Goal: Information Seeking & Learning: Find specific fact

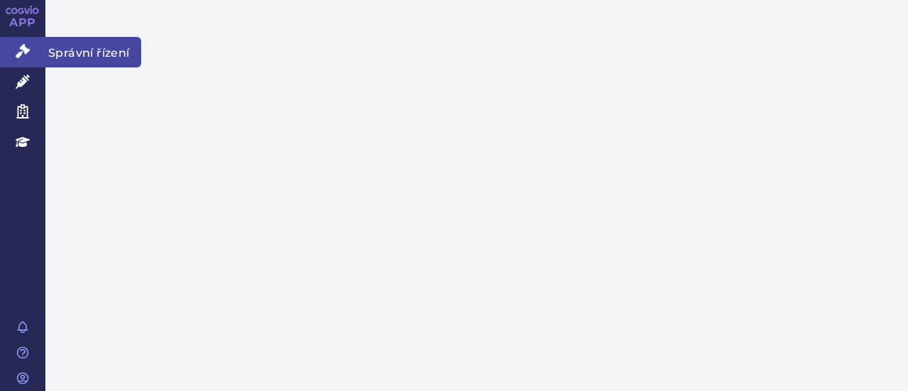
click at [22, 61] on link "Správní řízení" at bounding box center [22, 52] width 45 height 30
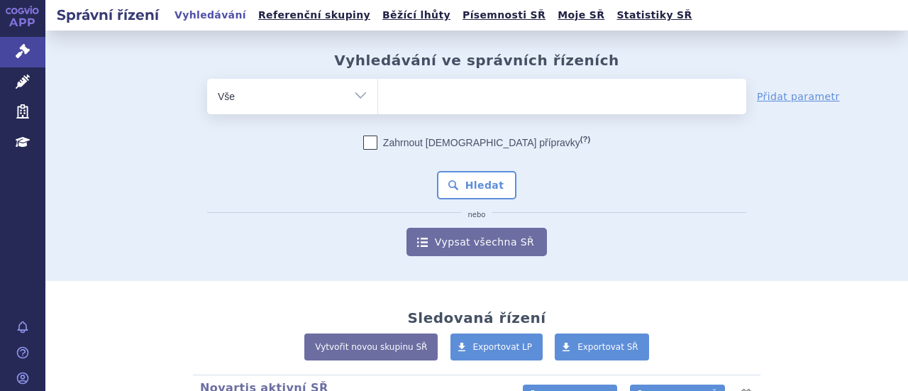
click at [481, 92] on ul at bounding box center [562, 94] width 368 height 30
click at [378, 92] on select at bounding box center [377, 95] width 1 height 35
type input "si"
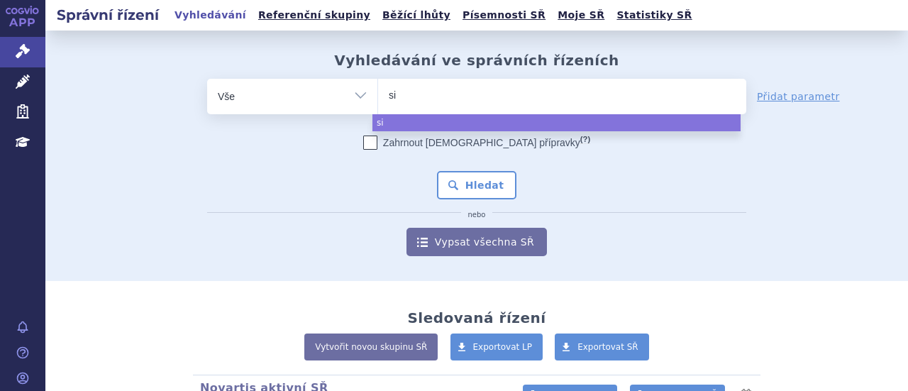
click at [481, 92] on ul "si" at bounding box center [562, 94] width 368 height 30
click at [378, 92] on select "si" at bounding box center [377, 95] width 1 height 35
select select "si"
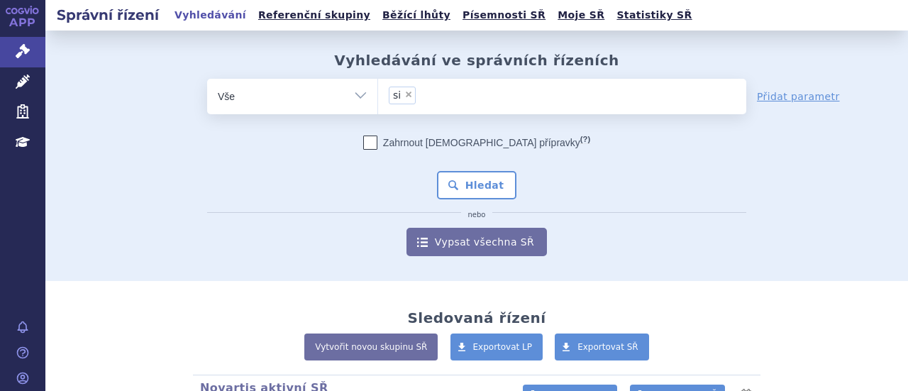
type input "si"
select select
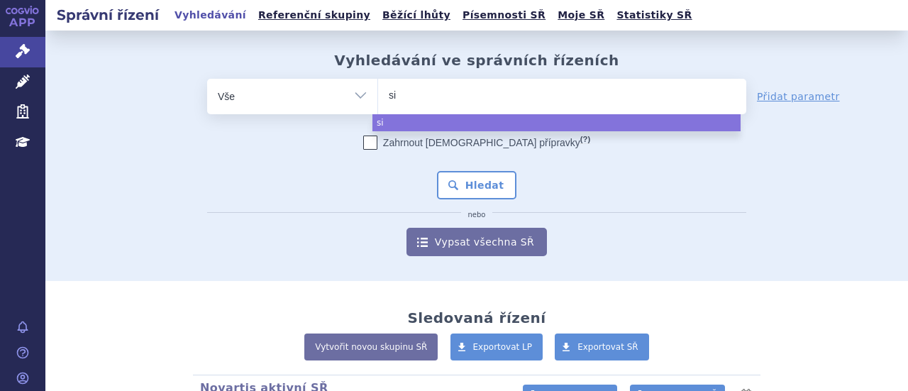
type input "s"
type input "si"
type input "siala"
type input "sialana"
type input "sialanar"
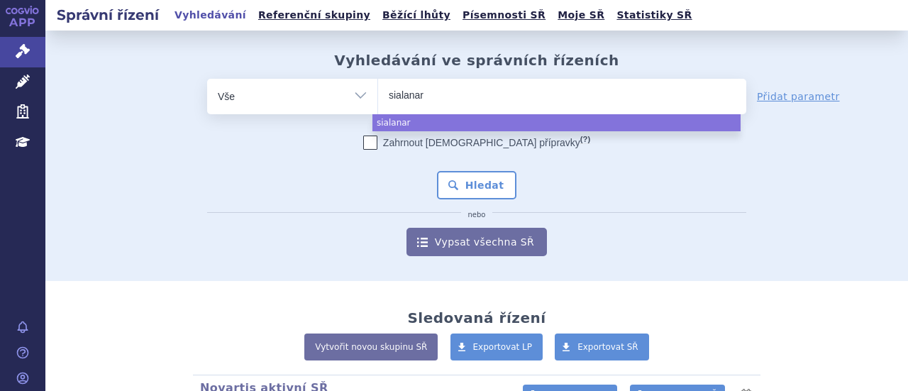
select select "sialanar"
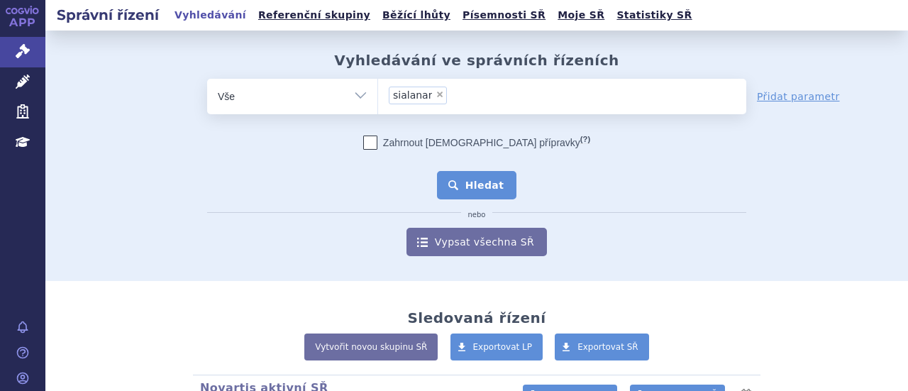
click at [467, 188] on button "Hledat" at bounding box center [477, 185] width 80 height 28
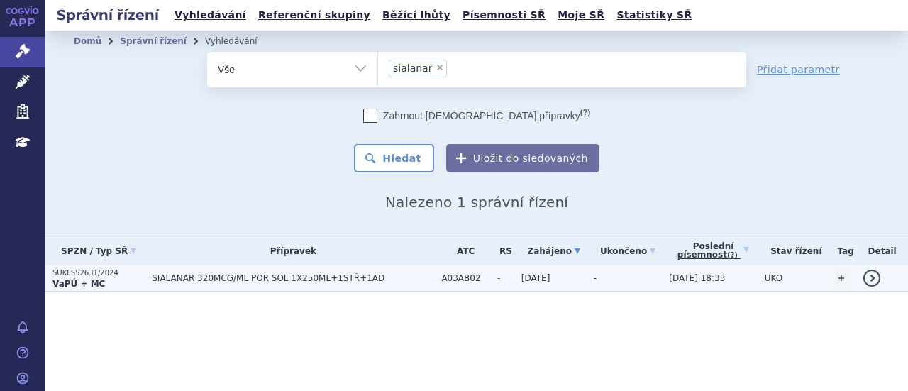
click at [219, 274] on span "SIALANAR 320MCG/ML POR SOL 1X250ML+1STŘ+1AD" at bounding box center [293, 278] width 282 height 10
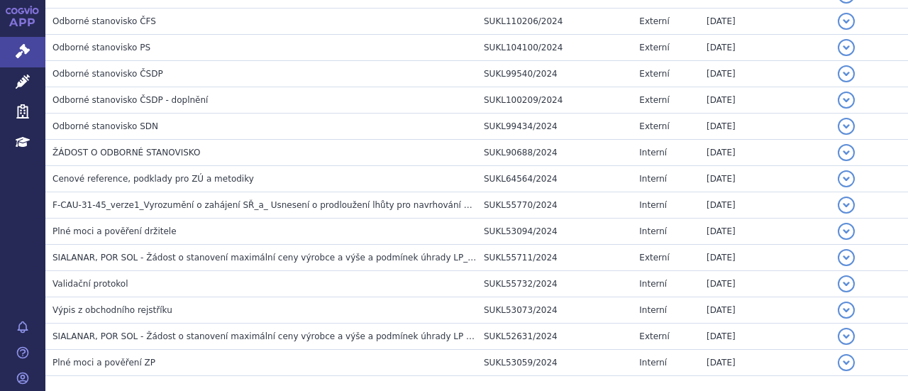
scroll to position [1282, 0]
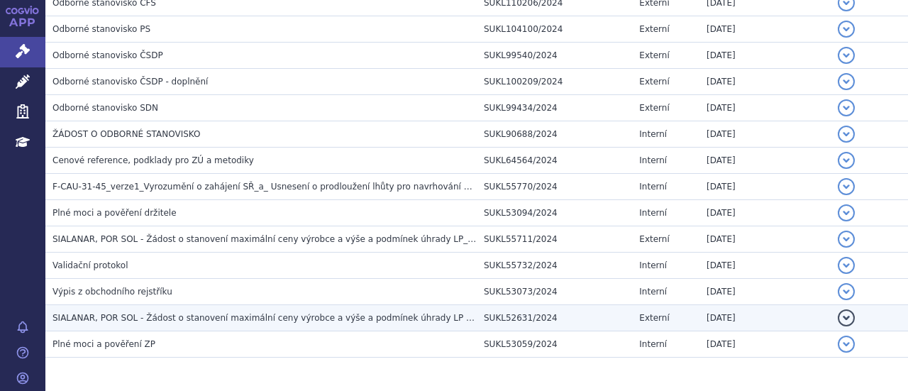
click at [255, 313] on span "SIALANAR, POR SOL - Žádost o stanovení maximální ceny výrobce a výše a podmínek…" at bounding box center [268, 318] width 432 height 10
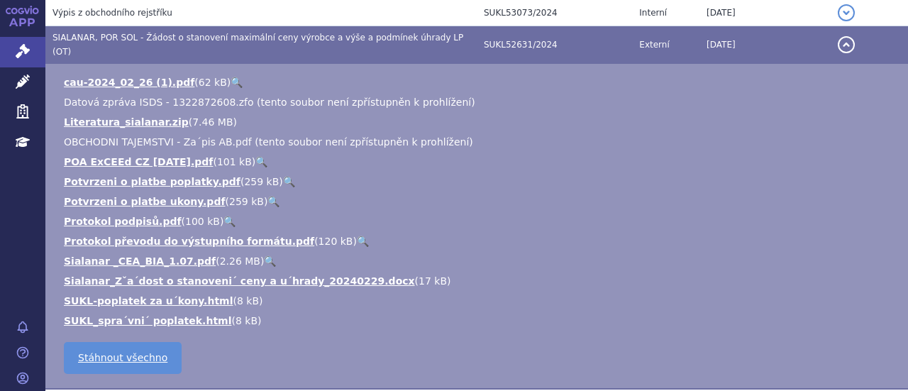
scroll to position [1560, 0]
click at [136, 77] on link "cau-2024_02_26 (1).pdf" at bounding box center [129, 82] width 131 height 11
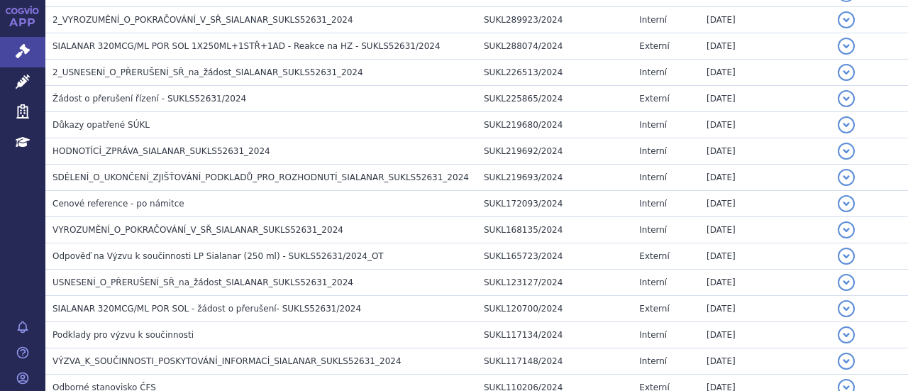
scroll to position [897, 0]
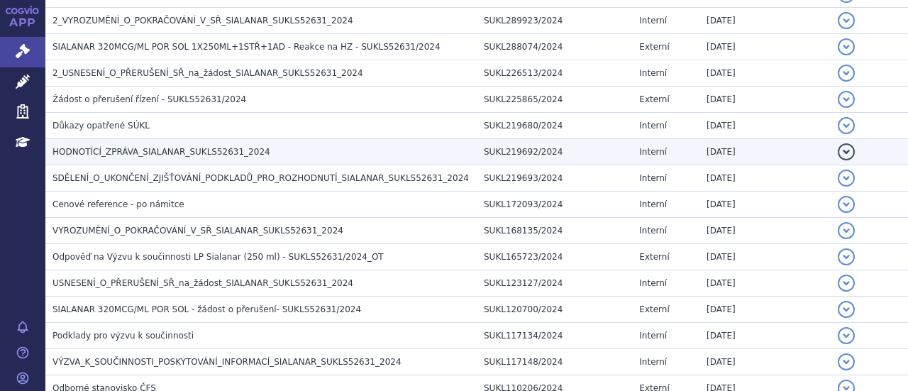
click at [200, 139] on td "HODNOTÍCÍ_ZPRÁVA_SIALANAR_SUKLS52631_2024" at bounding box center [260, 152] width 431 height 26
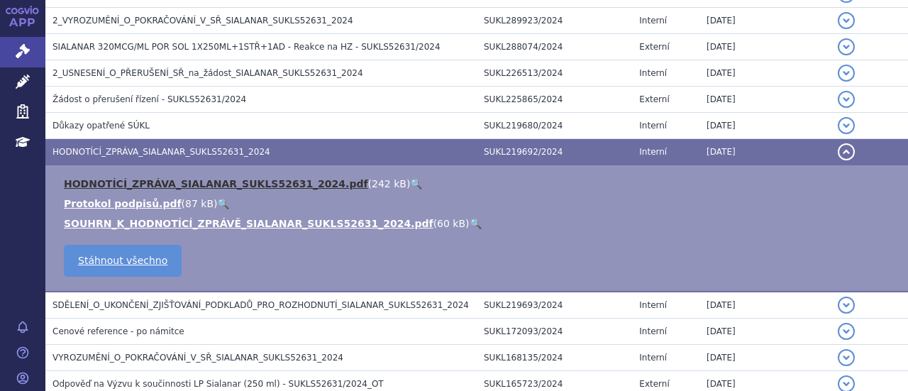
click at [173, 178] on link "HODNOTÍCÍ_ZPRÁVA_SIALANAR_SUKLS52631_2024.pdf" at bounding box center [216, 183] width 304 height 11
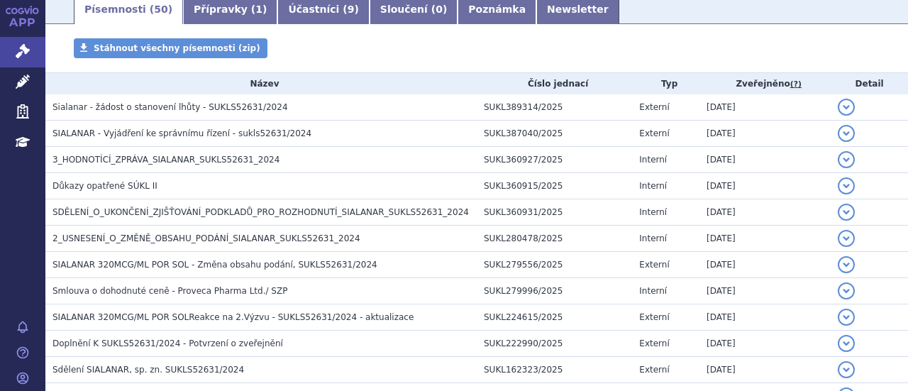
scroll to position [0, 0]
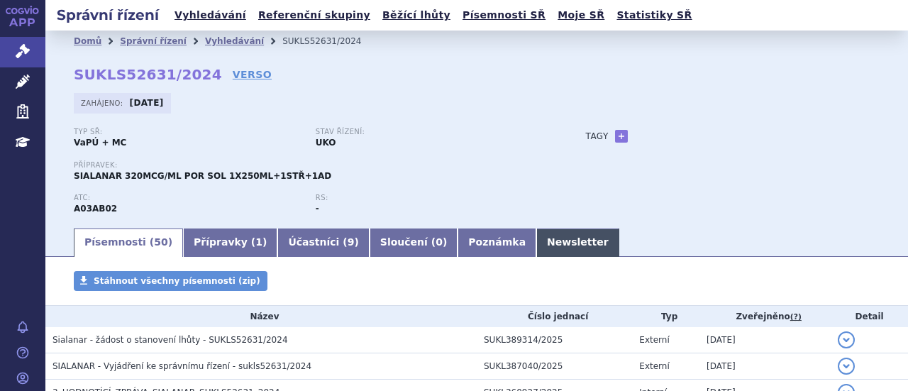
click at [536, 245] on link "Newsletter" at bounding box center [577, 242] width 83 height 28
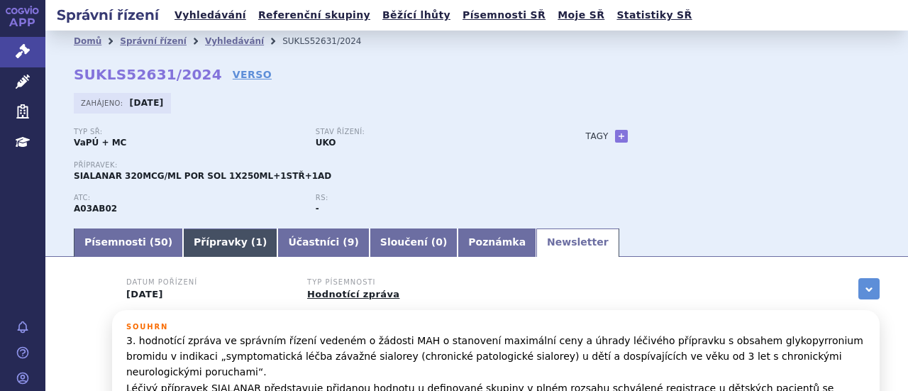
click at [216, 234] on link "Přípravky ( 1 )" at bounding box center [230, 242] width 94 height 28
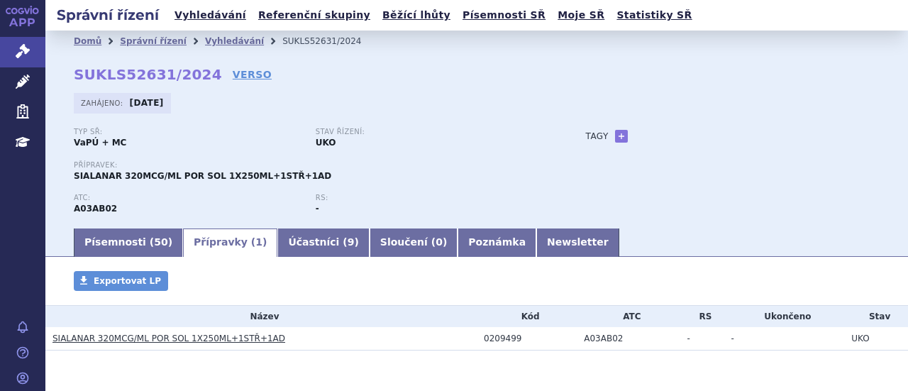
scroll to position [45, 0]
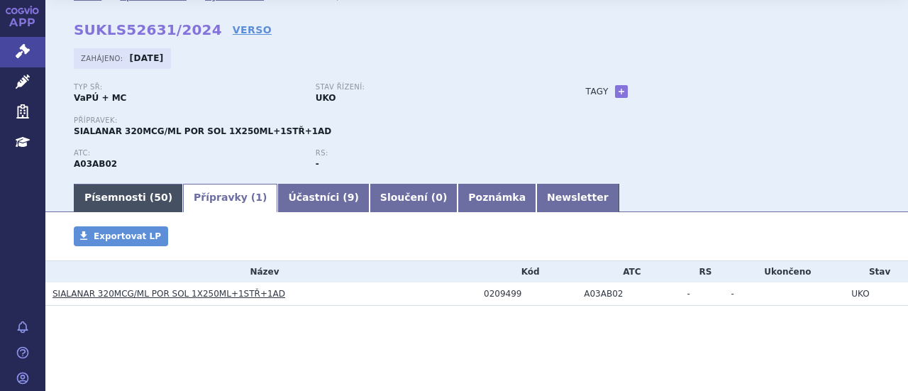
click at [130, 201] on link "Písemnosti ( 50 )" at bounding box center [128, 198] width 109 height 28
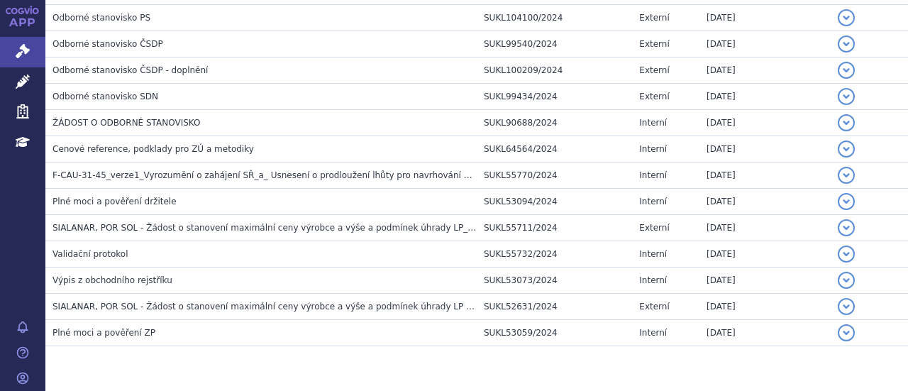
scroll to position [1421, 0]
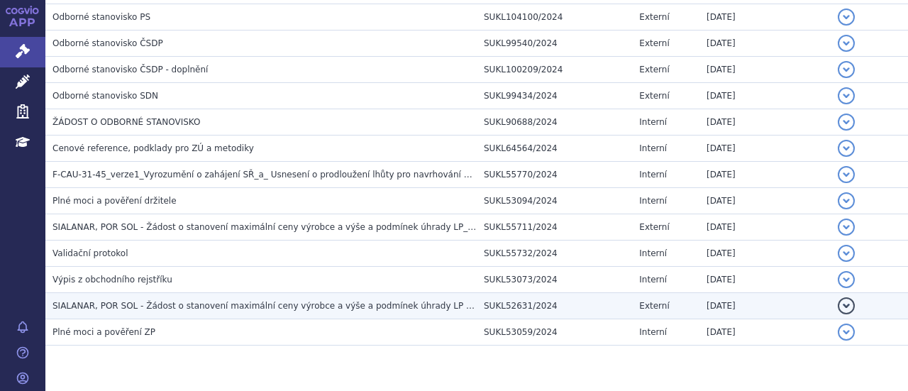
click at [216, 301] on span "SIALANAR, POR SOL - Žádost o stanovení maximální ceny výrobce a výše a podmínek…" at bounding box center [268, 306] width 432 height 10
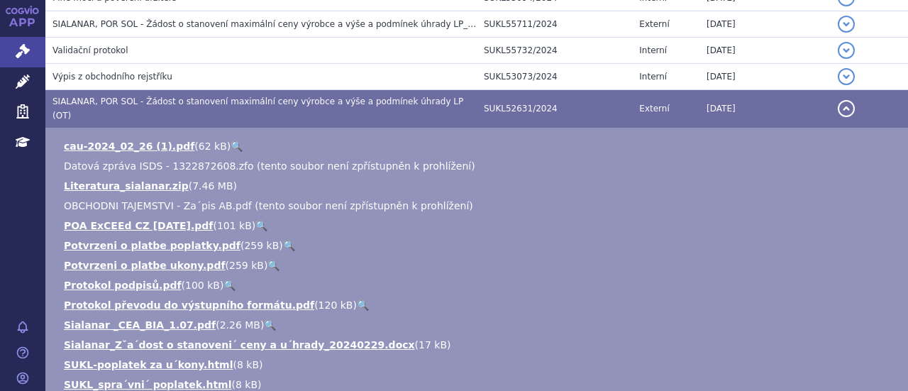
scroll to position [1497, 0]
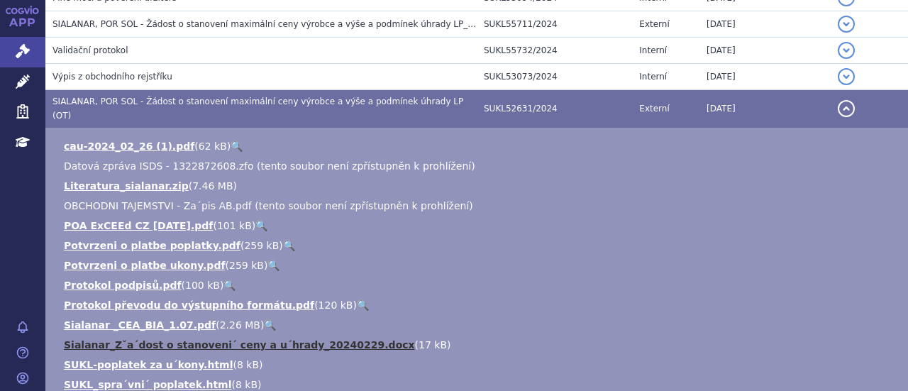
click at [238, 339] on link "Sialanar_Zˇa´dost o stanoveni´ ceny a u´hrady_20240229.docx" at bounding box center [239, 344] width 351 height 11
